Goal: Information Seeking & Learning: Check status

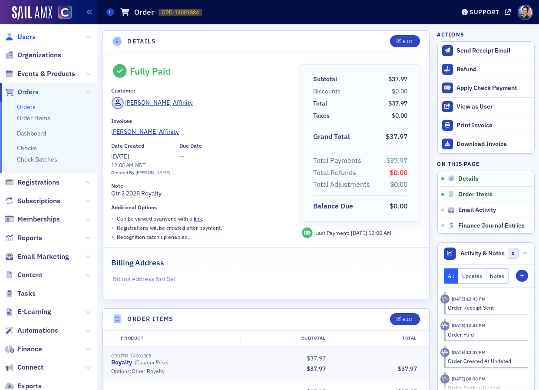
click at [28, 39] on span "Users" at bounding box center [26, 37] width 18 height 10
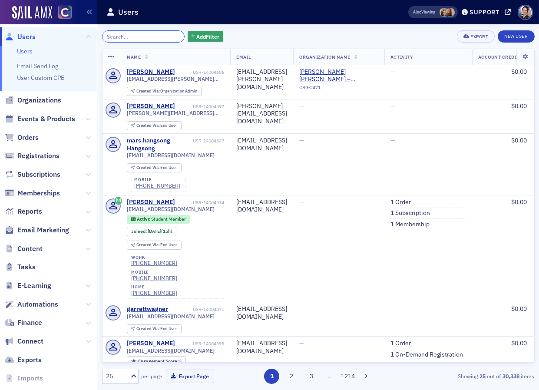
click at [146, 34] on input "search" at bounding box center [143, 36] width 83 height 12
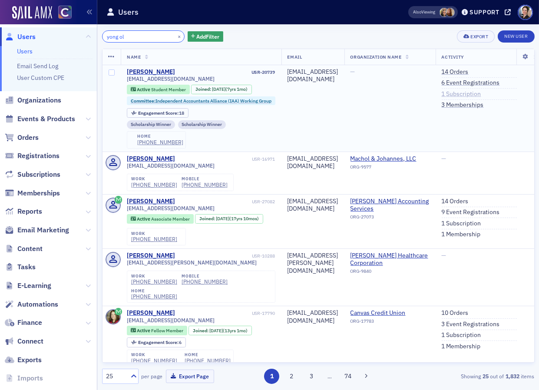
type input "yong ol"
click at [481, 94] on link "1 Subscription" at bounding box center [462, 94] width 40 height 8
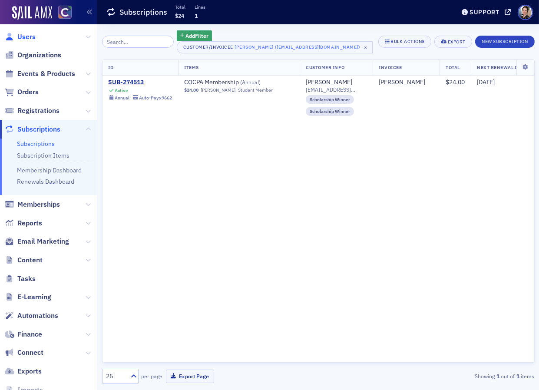
click at [24, 36] on span "Users" at bounding box center [26, 37] width 18 height 10
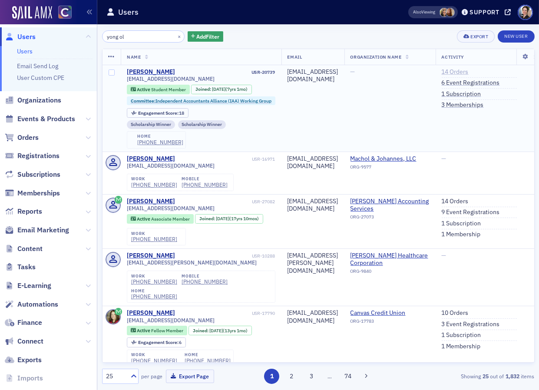
click at [469, 70] on link "14 Orders" at bounding box center [455, 72] width 27 height 8
